Goal: Task Accomplishment & Management: Use online tool/utility

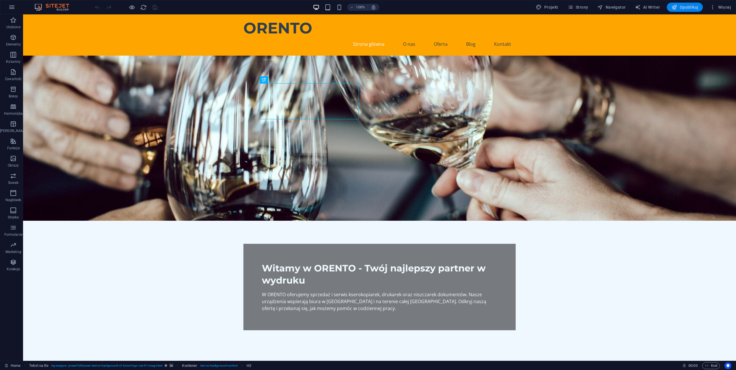
click at [681, 7] on span "Opublikuj" at bounding box center [684, 7] width 27 height 6
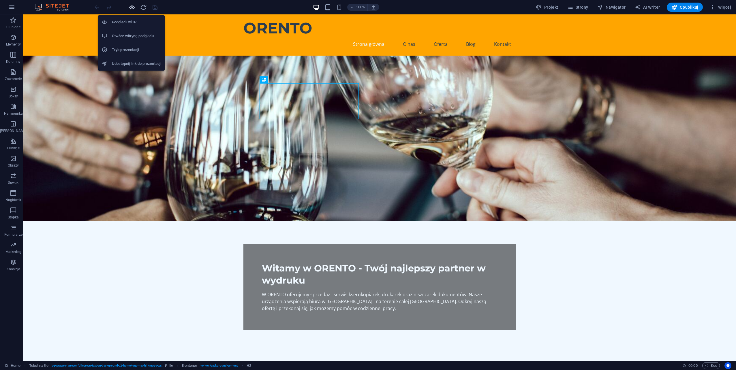
click at [130, 8] on icon "button" at bounding box center [132, 7] width 7 height 7
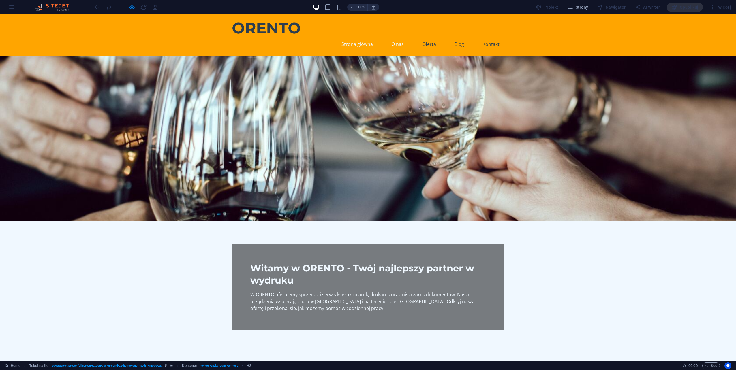
click at [396, 37] on link "O nas" at bounding box center [398, 44] width 22 height 14
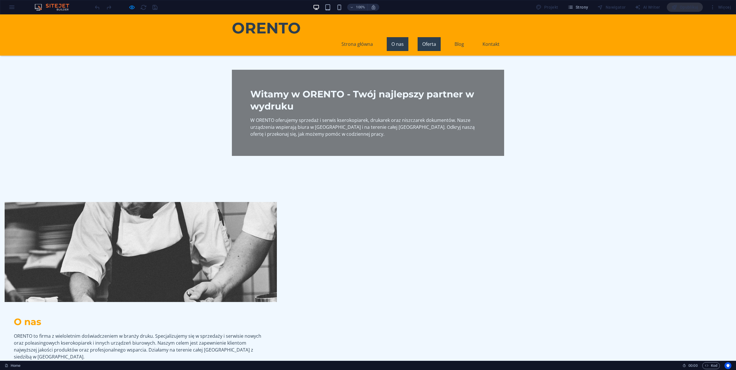
click at [428, 37] on link "Oferta" at bounding box center [429, 44] width 23 height 14
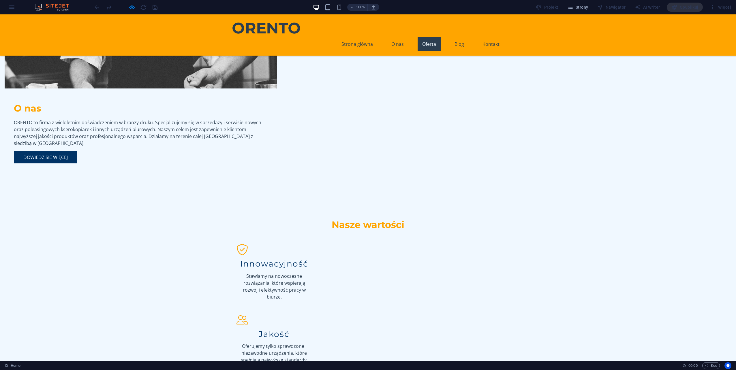
scroll to position [443, 0]
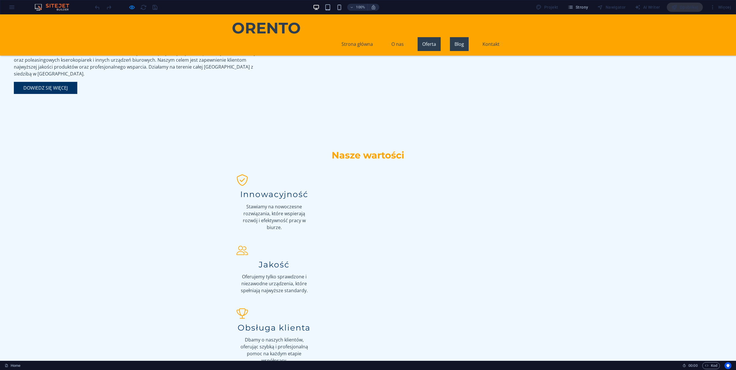
click at [455, 37] on link "Blog" at bounding box center [459, 44] width 19 height 14
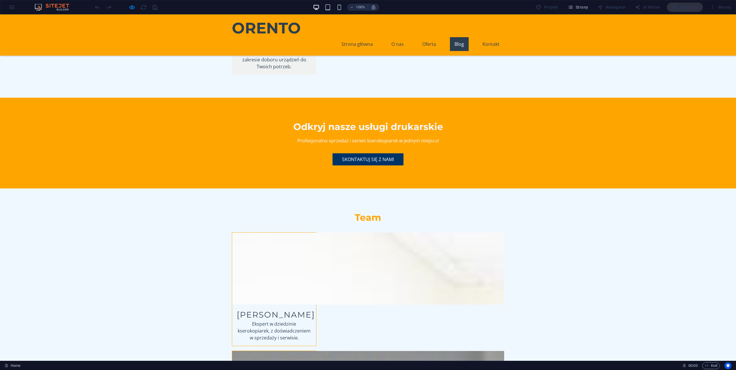
scroll to position [1319, 0]
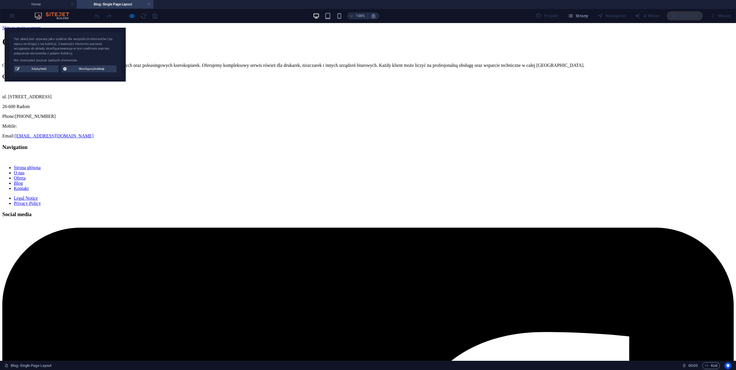
scroll to position [0, 0]
click at [149, 5] on link at bounding box center [148, 4] width 3 height 5
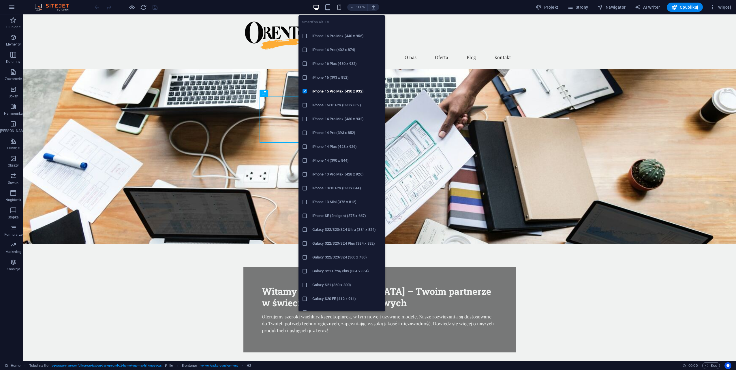
click at [339, 7] on icon "button" at bounding box center [339, 7] width 7 height 7
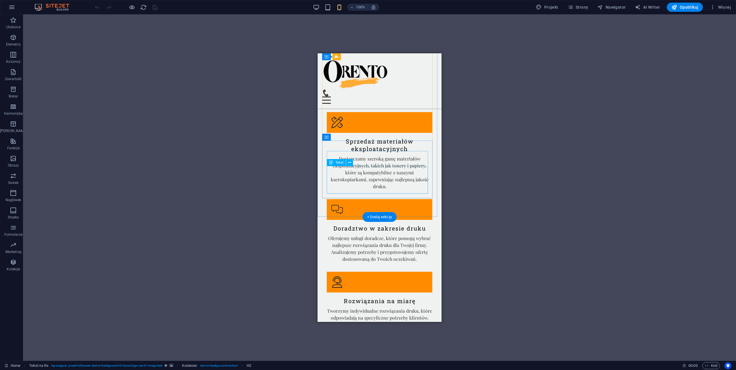
scroll to position [1125, 0]
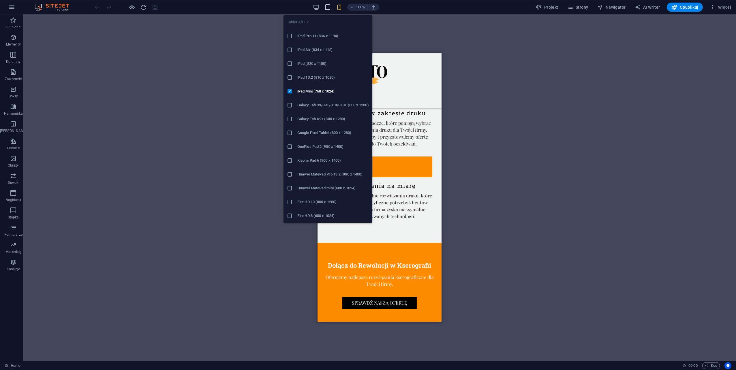
click at [330, 7] on icon "button" at bounding box center [327, 7] width 7 height 7
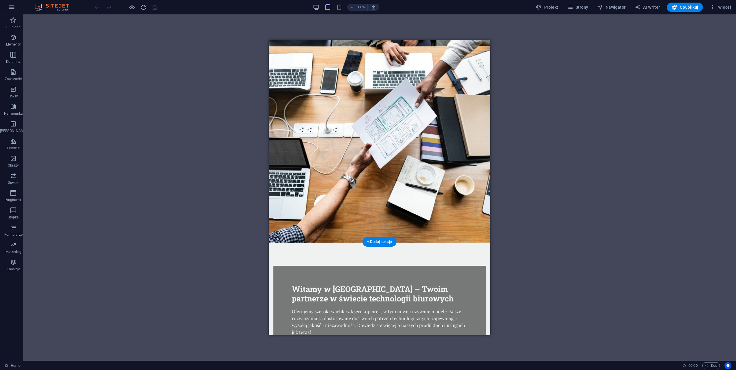
scroll to position [0, 0]
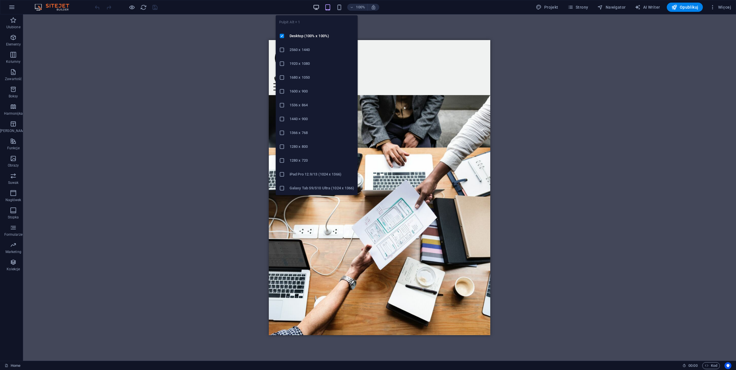
click at [318, 7] on icon "button" at bounding box center [316, 7] width 7 height 7
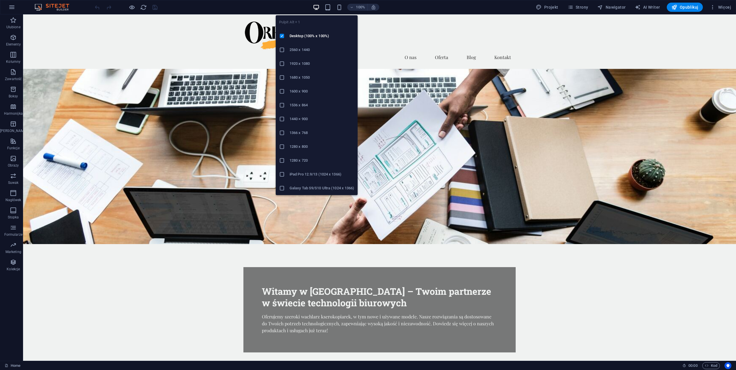
click at [306, 62] on h6 "1920 x 1080" at bounding box center [321, 63] width 65 height 7
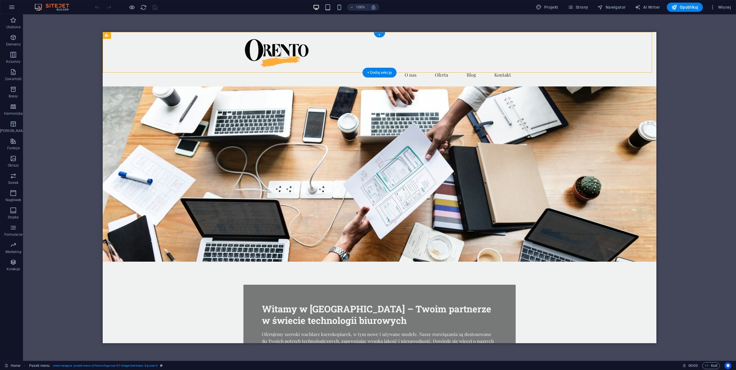
drag, startPoint x: 356, startPoint y: 68, endPoint x: 187, endPoint y: 40, distance: 171.3
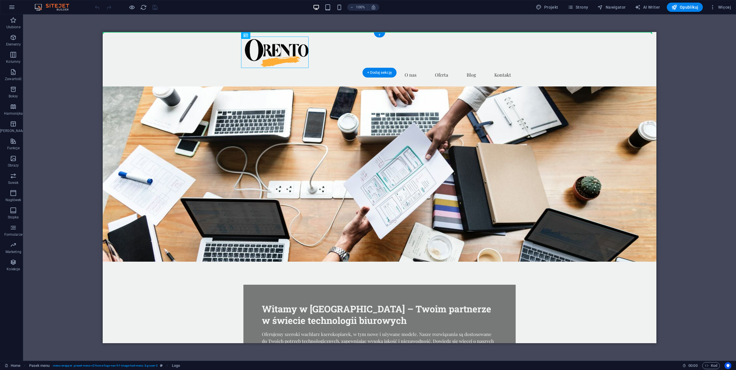
drag, startPoint x: 358, startPoint y: 69, endPoint x: 207, endPoint y: 45, distance: 152.9
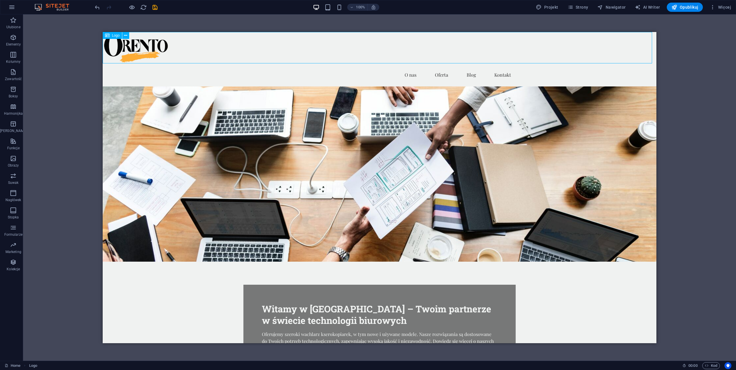
click at [112, 37] on span "Logo" at bounding box center [116, 35] width 8 height 3
click at [95, 7] on icon "undo" at bounding box center [97, 7] width 7 height 7
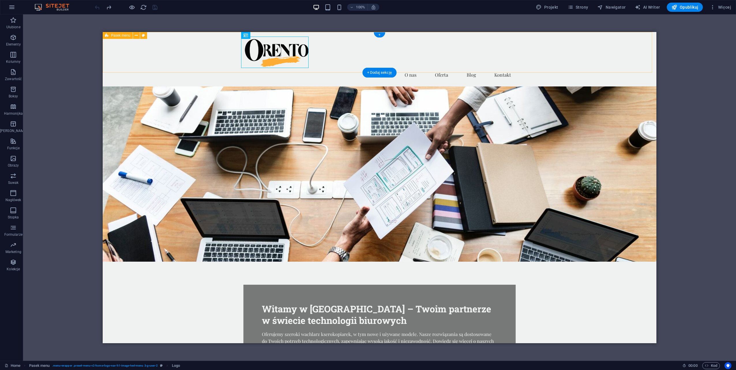
click at [139, 65] on div "Strona główna O nas Oferta Blog Kontakt" at bounding box center [380, 59] width 554 height 54
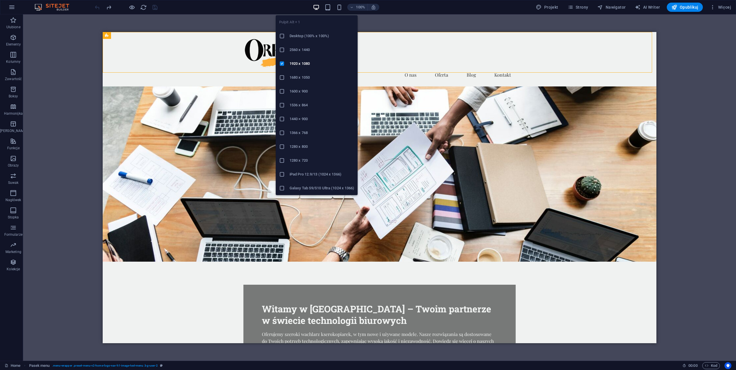
click at [307, 47] on h6 "2560 x 1440" at bounding box center [321, 49] width 65 height 7
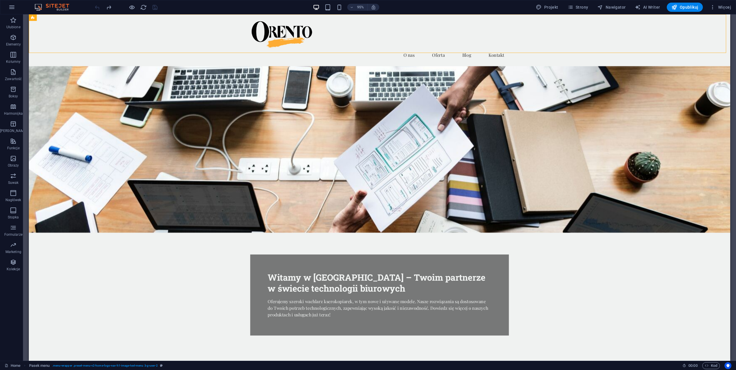
click at [281, 4] on div "95% Projekt Strony Nawigator AI Writer Opublikuj Więcej" at bounding box center [414, 7] width 640 height 9
